Goal: Use online tool/utility: Use online tool/utility

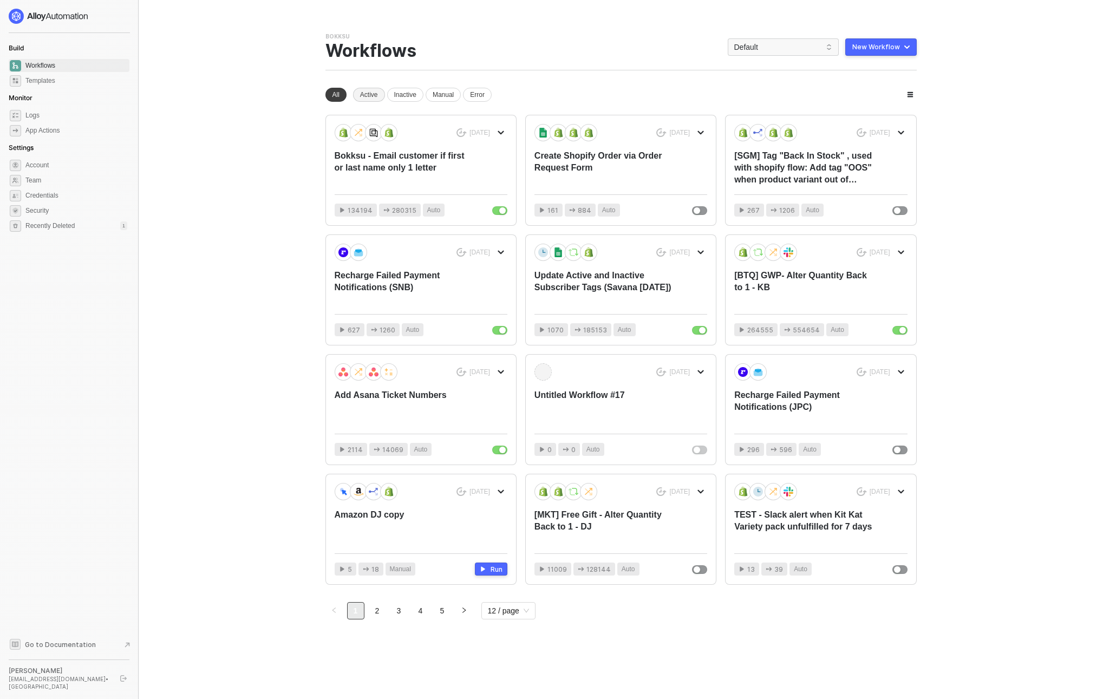
click at [364, 94] on div "Active" at bounding box center [369, 95] width 32 height 14
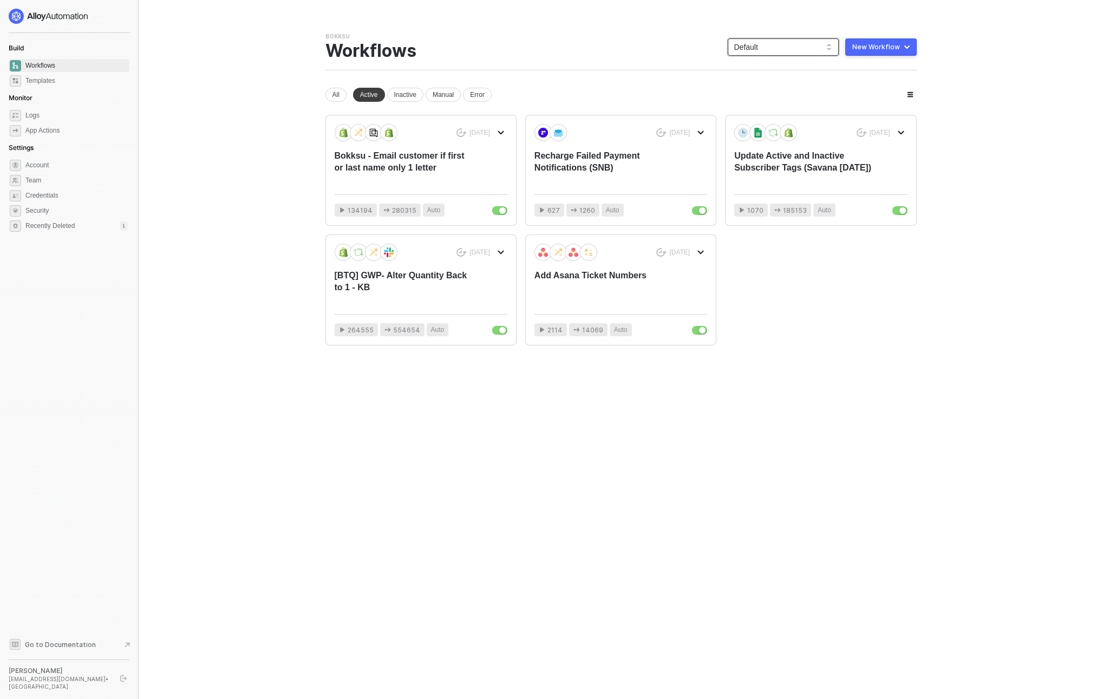
click at [773, 48] on span "Default" at bounding box center [783, 47] width 98 height 16
click at [768, 103] on div "Bokksu" at bounding box center [794, 103] width 80 height 13
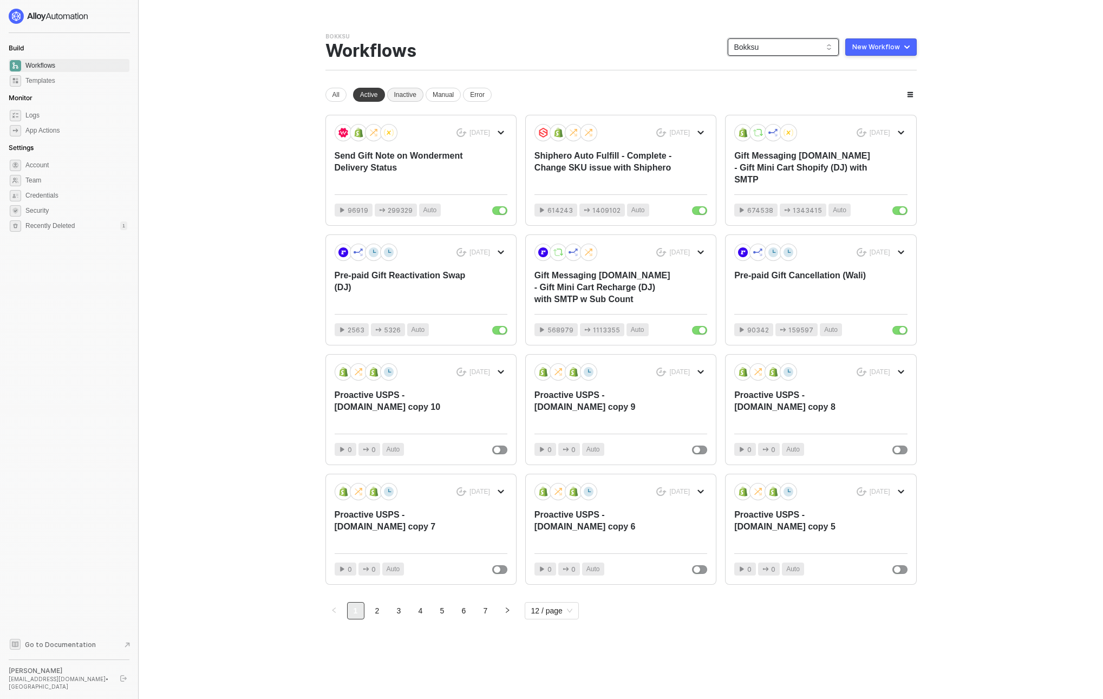
click at [397, 90] on div "Inactive" at bounding box center [405, 95] width 36 height 14
click at [372, 90] on div "Active" at bounding box center [369, 95] width 32 height 14
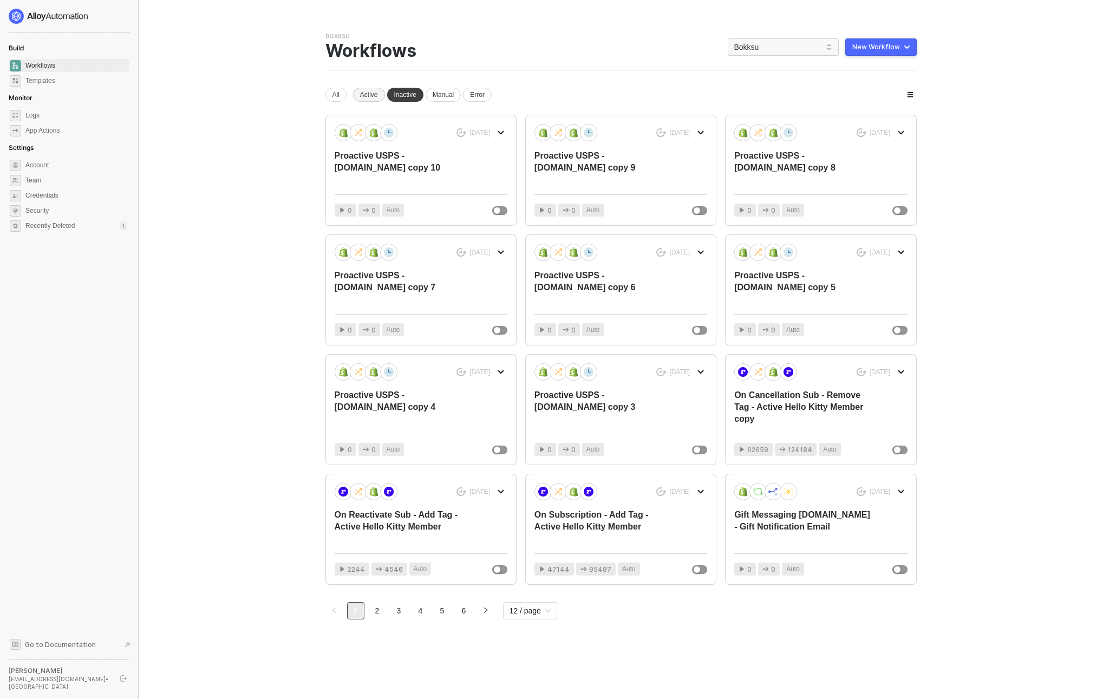
click at [372, 90] on div "Active" at bounding box center [369, 95] width 32 height 14
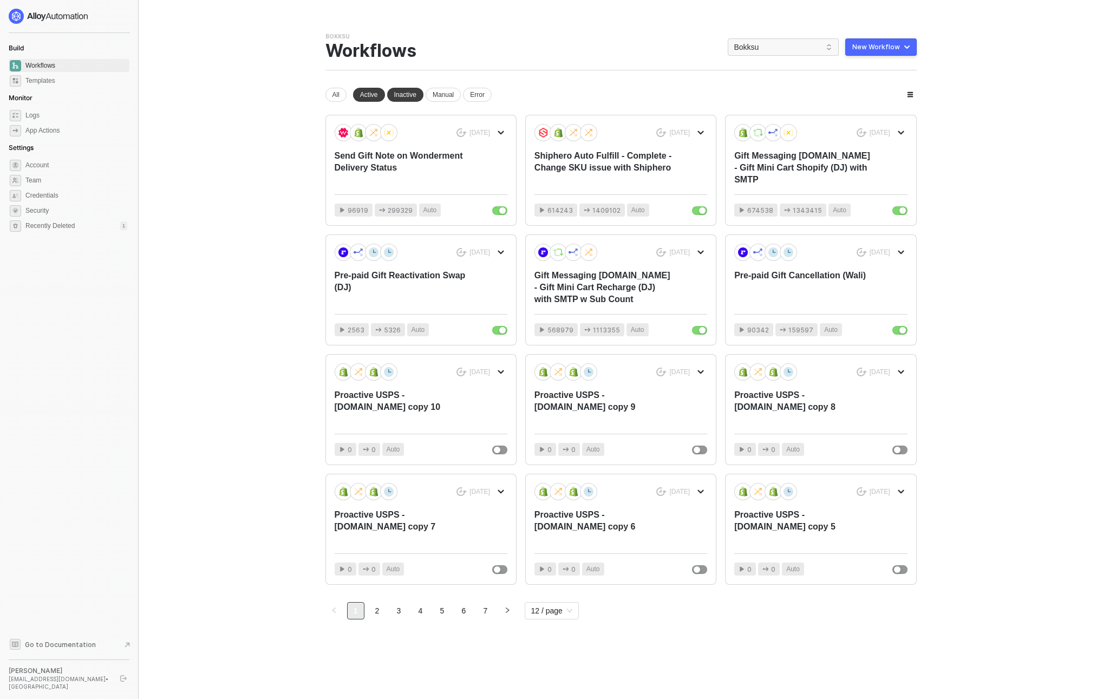
click at [428, 96] on div "All Active Inactive Manual Error" at bounding box center [408, 95] width 166 height 14
click at [408, 95] on div "Inactive" at bounding box center [405, 95] width 36 height 14
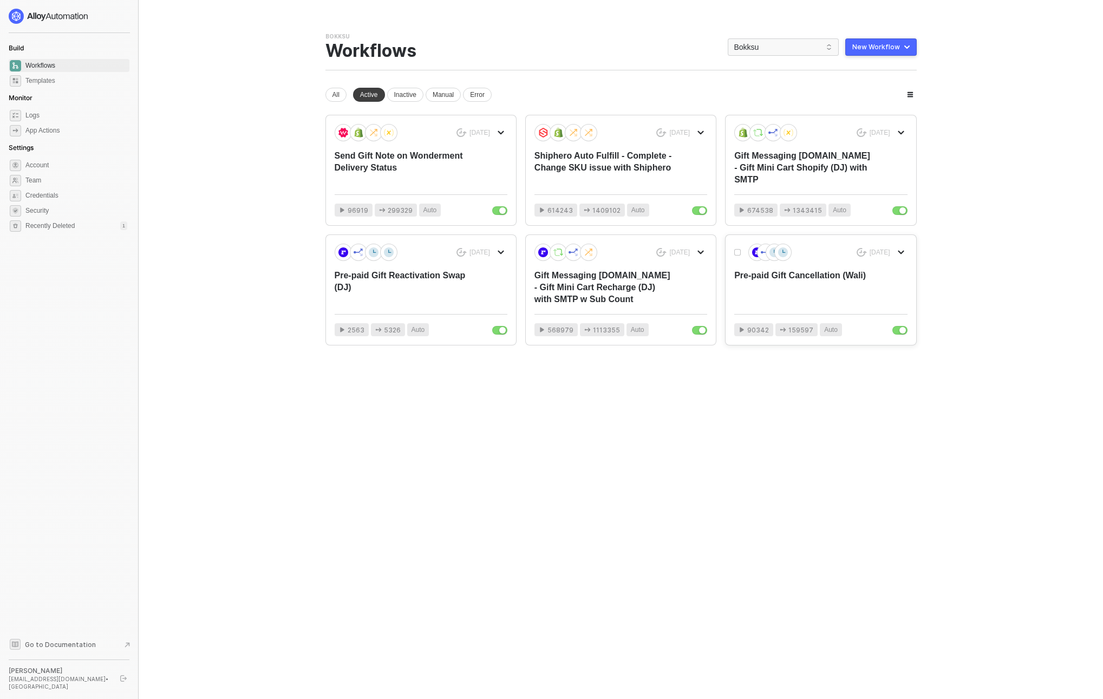
click at [820, 293] on div "Pre-paid Gift Cancellation (Wali)" at bounding box center [803, 288] width 138 height 36
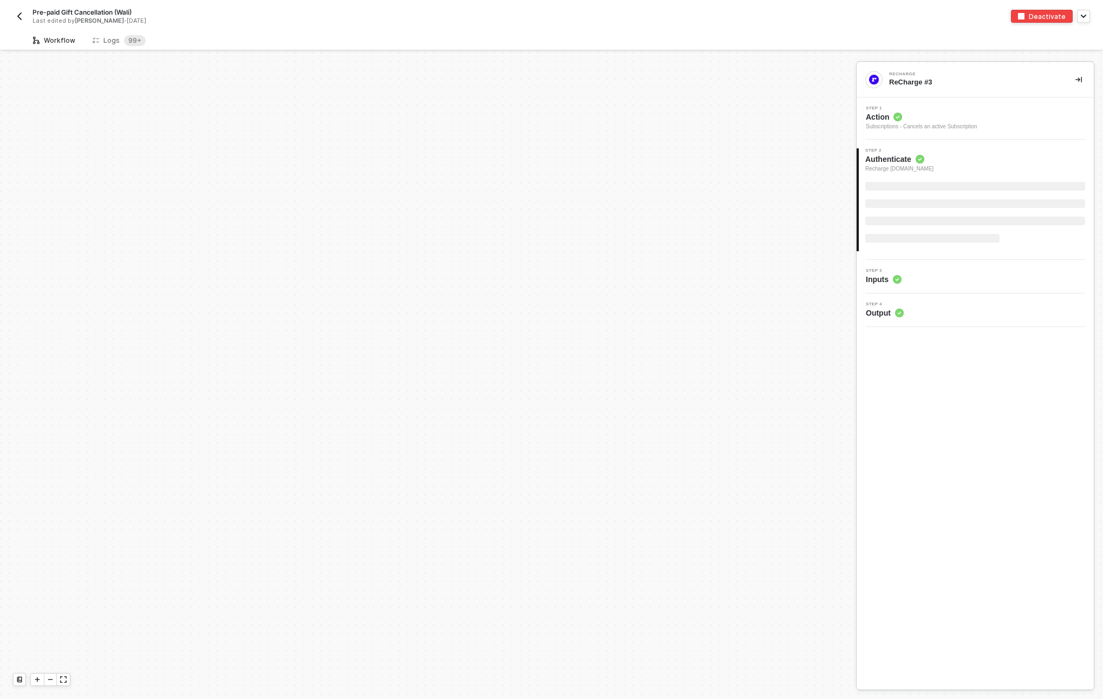
scroll to position [445, 0]
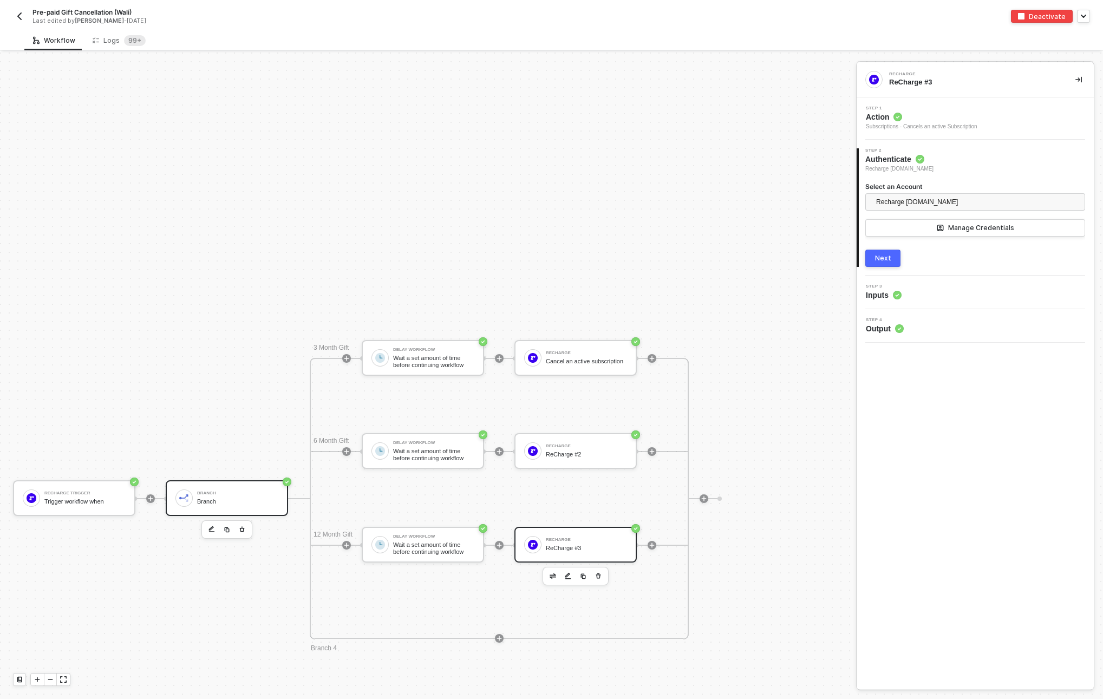
click at [199, 500] on div "Branch" at bounding box center [237, 501] width 81 height 7
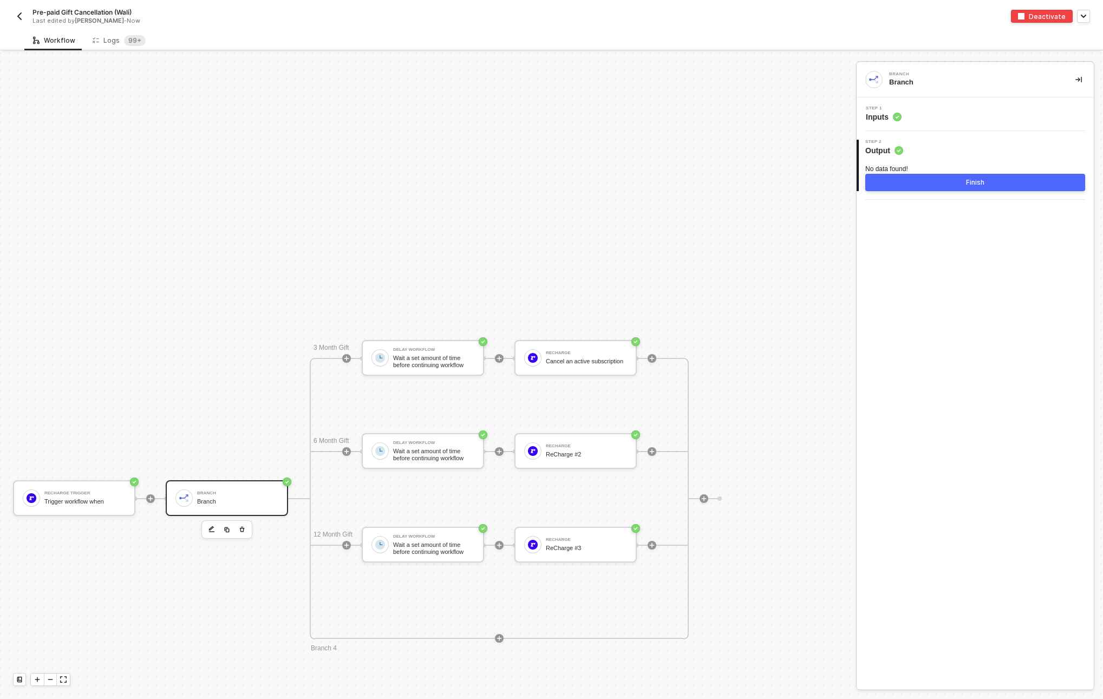
click at [933, 115] on div "Step 1 Inputs" at bounding box center [976, 114] width 234 height 16
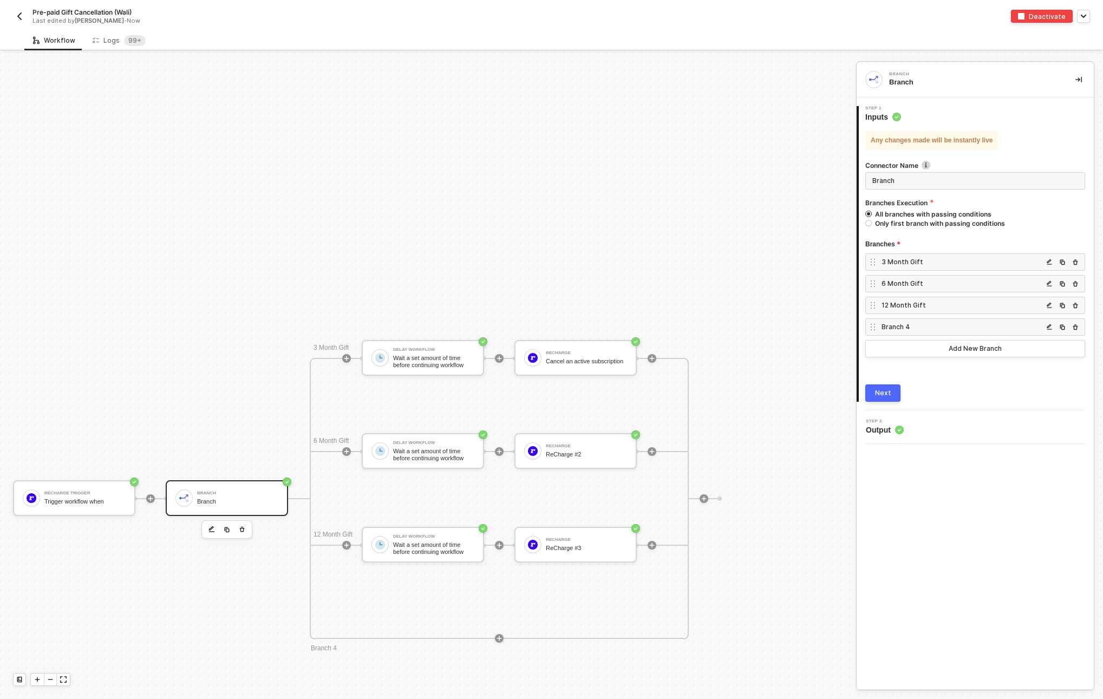
click at [922, 263] on div "3 Month Gift" at bounding box center [961, 261] width 161 height 9
click at [19, 16] on img "button" at bounding box center [19, 16] width 9 height 9
